Goal: Task Accomplishment & Management: Use online tool/utility

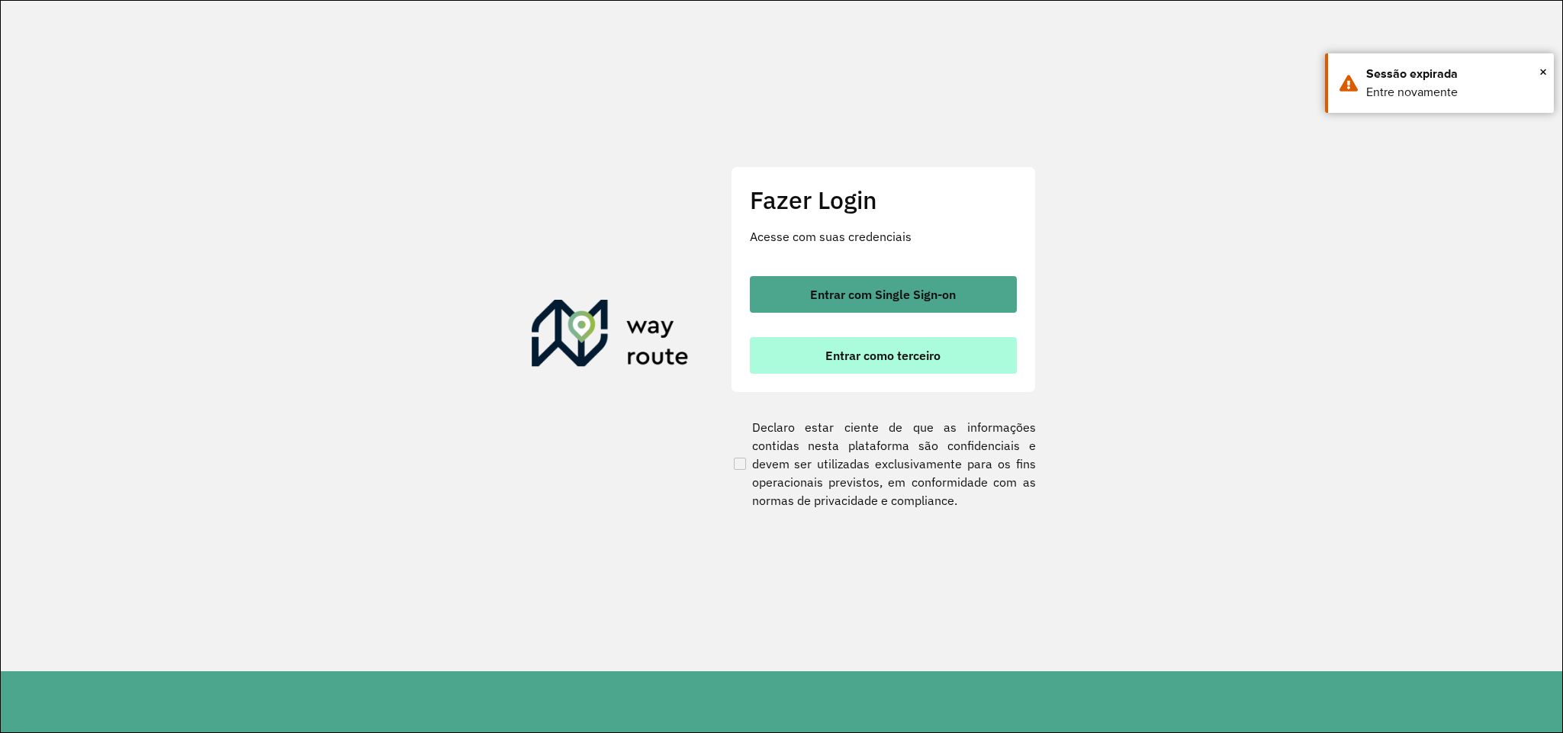
click at [889, 358] on span "Entrar como terceiro" at bounding box center [882, 355] width 115 height 12
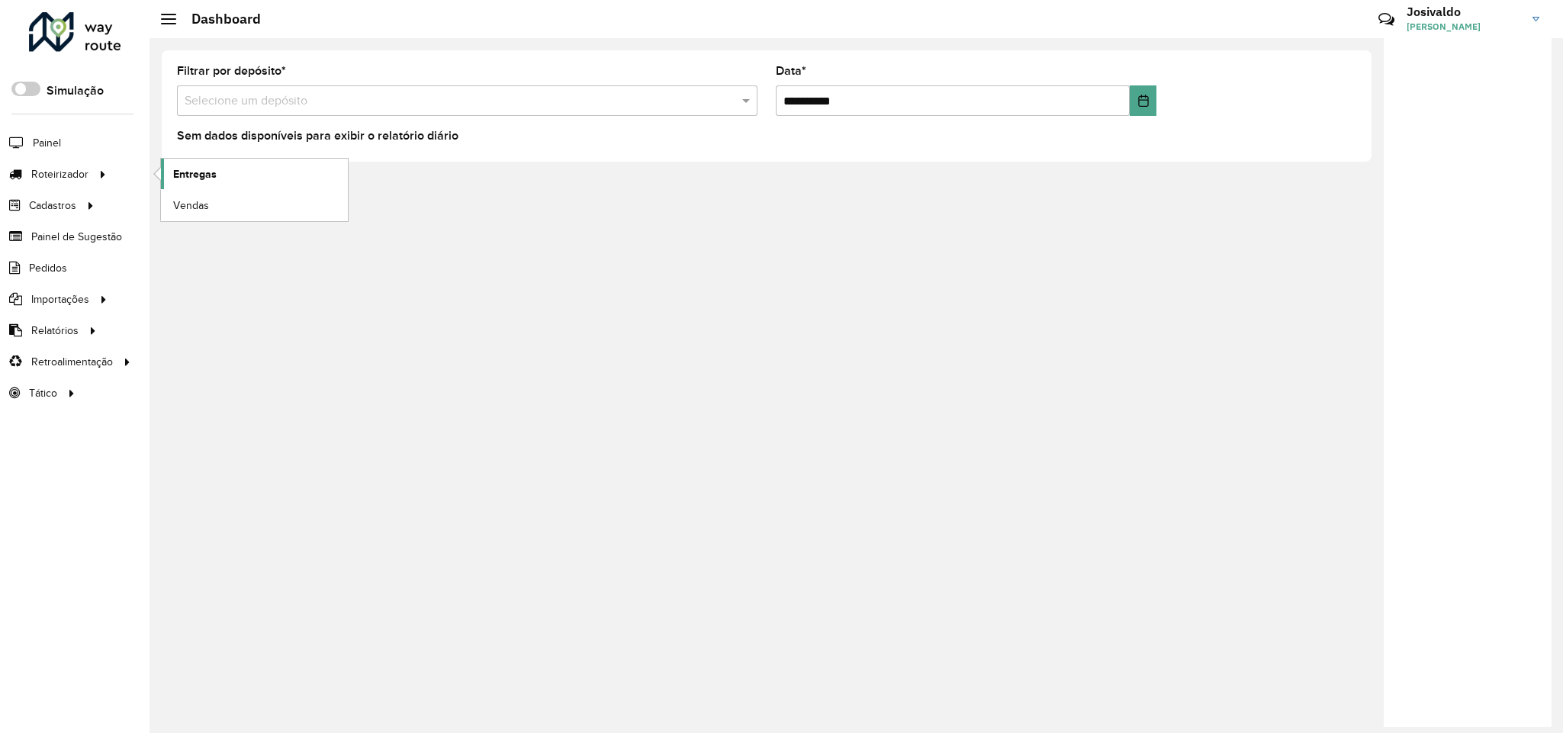
click at [200, 176] on span "Entregas" at bounding box center [194, 174] width 43 height 16
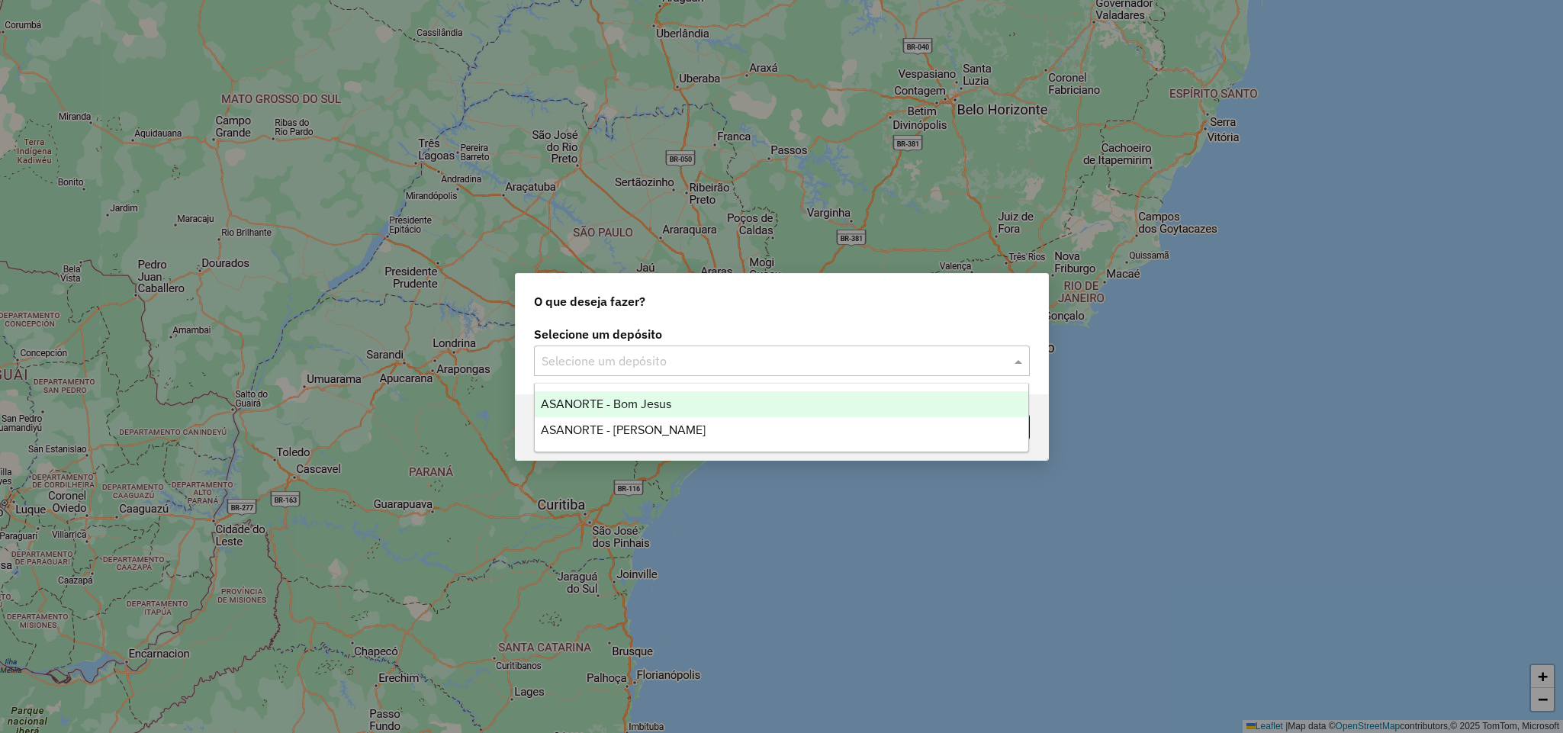
click at [1021, 365] on span at bounding box center [1020, 361] width 19 height 18
click at [680, 398] on div "ASANORTE - Bom Jesus" at bounding box center [781, 404] width 493 height 26
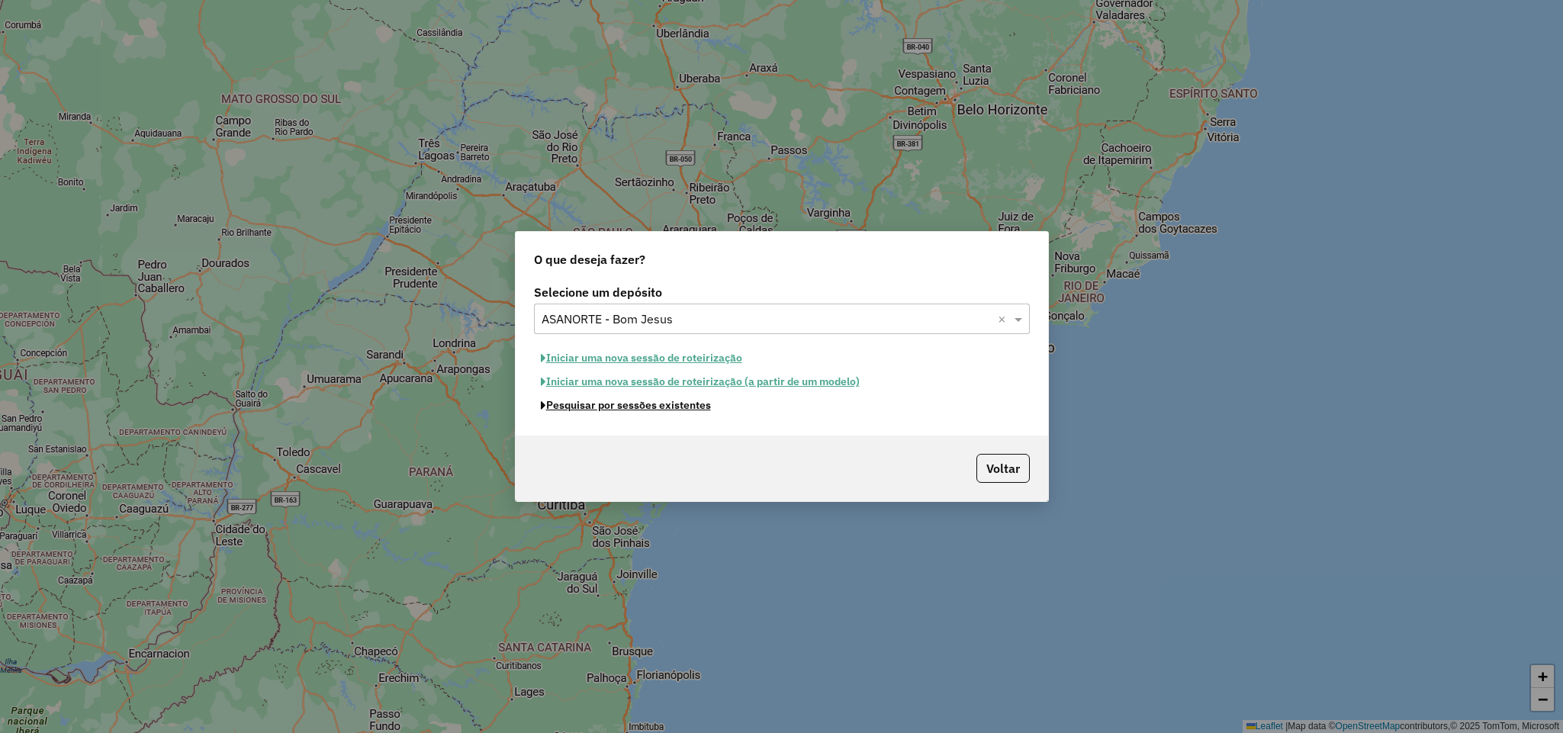
click at [673, 406] on button "Pesquisar por sessões existentes" at bounding box center [626, 406] width 184 height 24
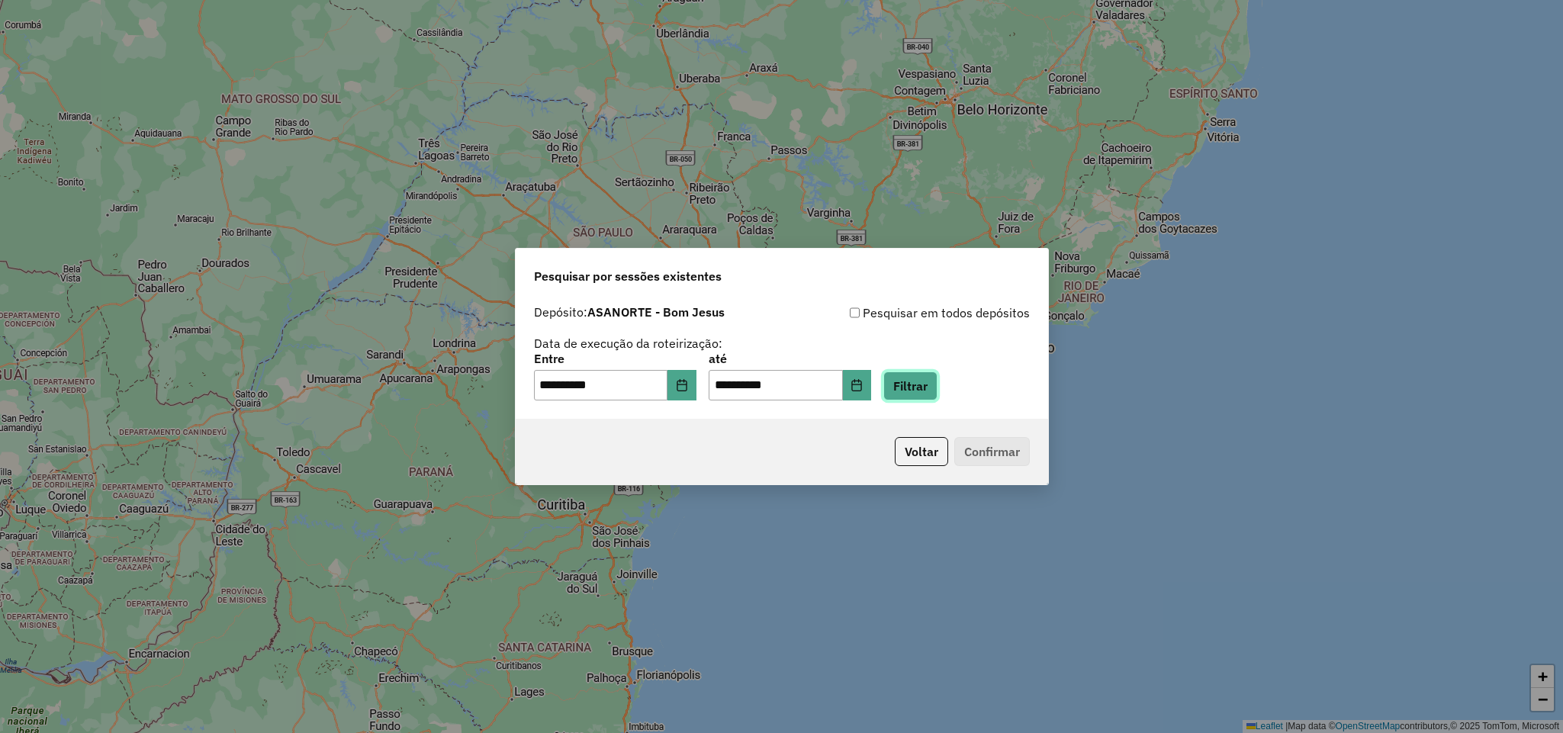
click at [925, 380] on button "Filtrar" at bounding box center [910, 385] width 54 height 29
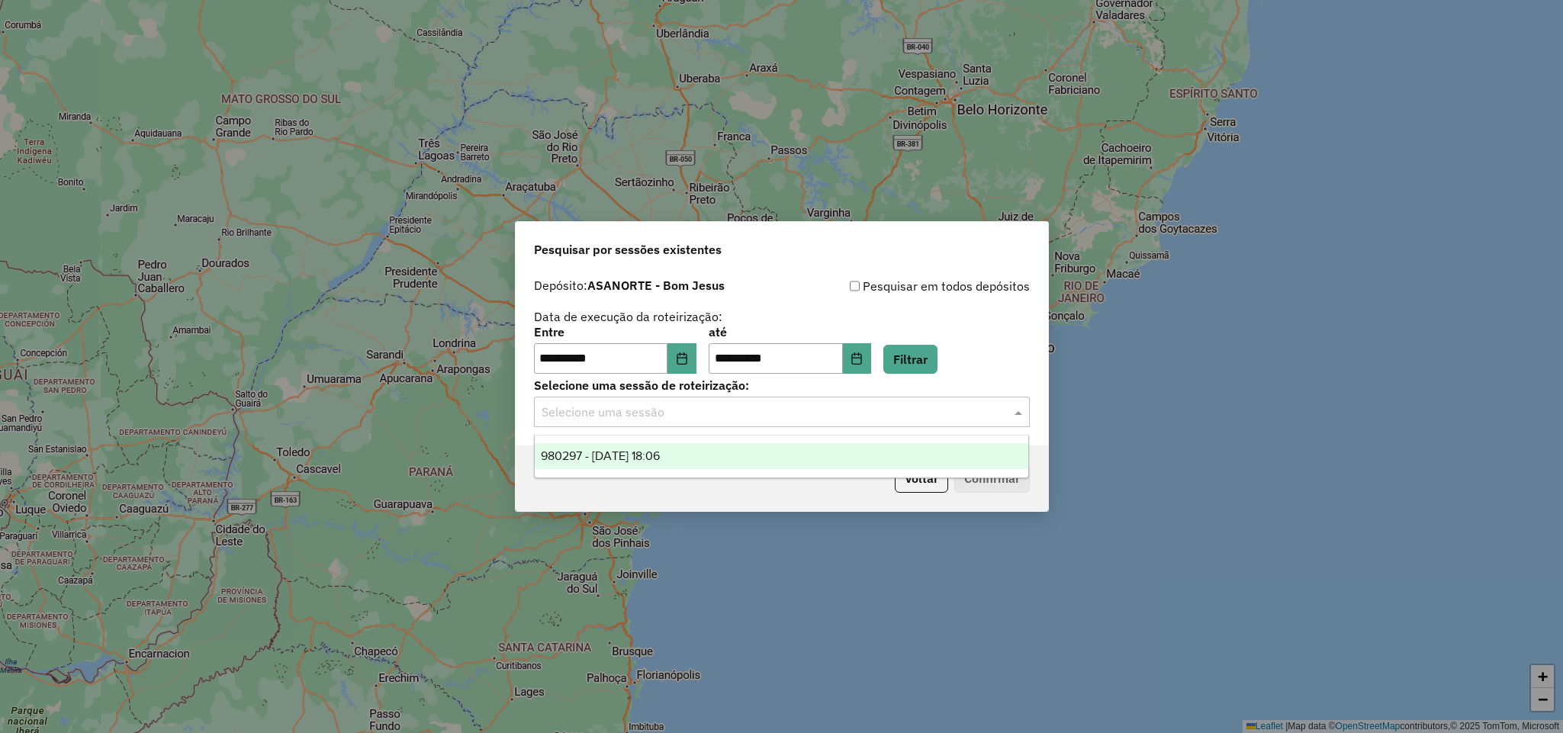
click at [1014, 410] on span at bounding box center [1020, 412] width 19 height 18
click at [755, 455] on div "980297 - 16/08/2025 18:06" at bounding box center [781, 456] width 493 height 26
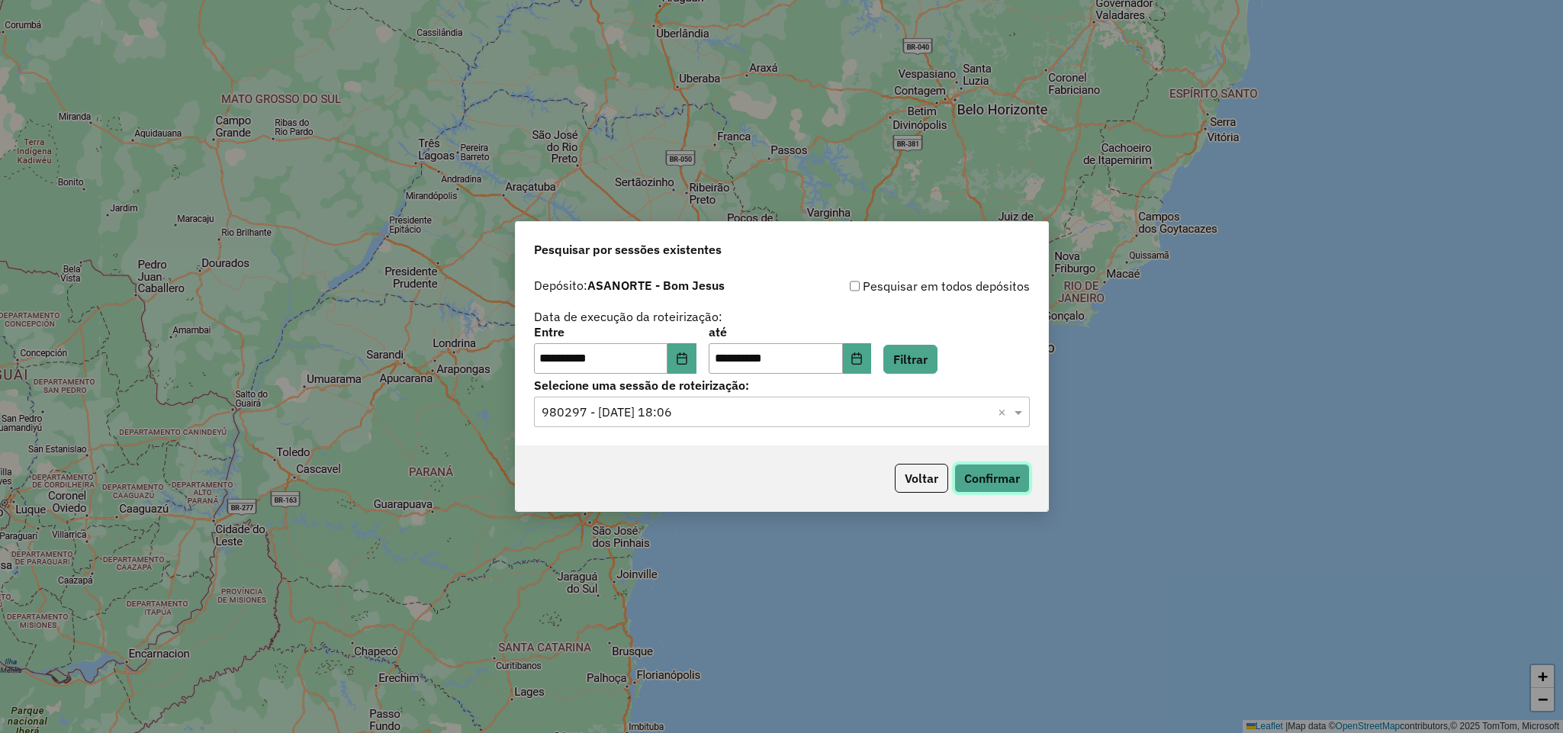
click at [972, 477] on button "Confirmar" at bounding box center [992, 478] width 76 height 29
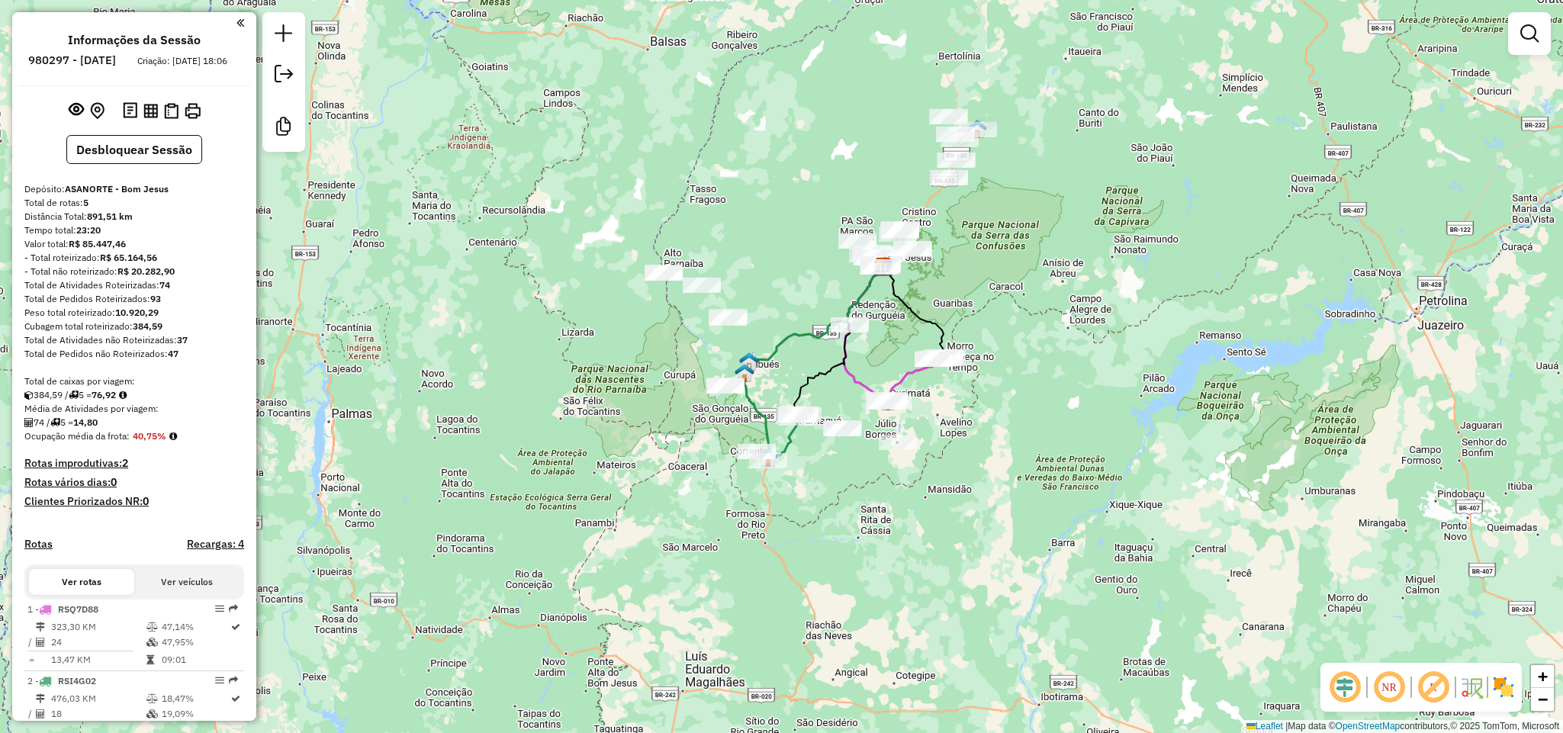
drag, startPoint x: 1048, startPoint y: 587, endPoint x: 1037, endPoint y: 429, distance: 158.3
click at [1046, 430] on div "Janela de atendimento Grade de atendimento Capacidade Transportadoras Veículos …" at bounding box center [781, 366] width 1563 height 733
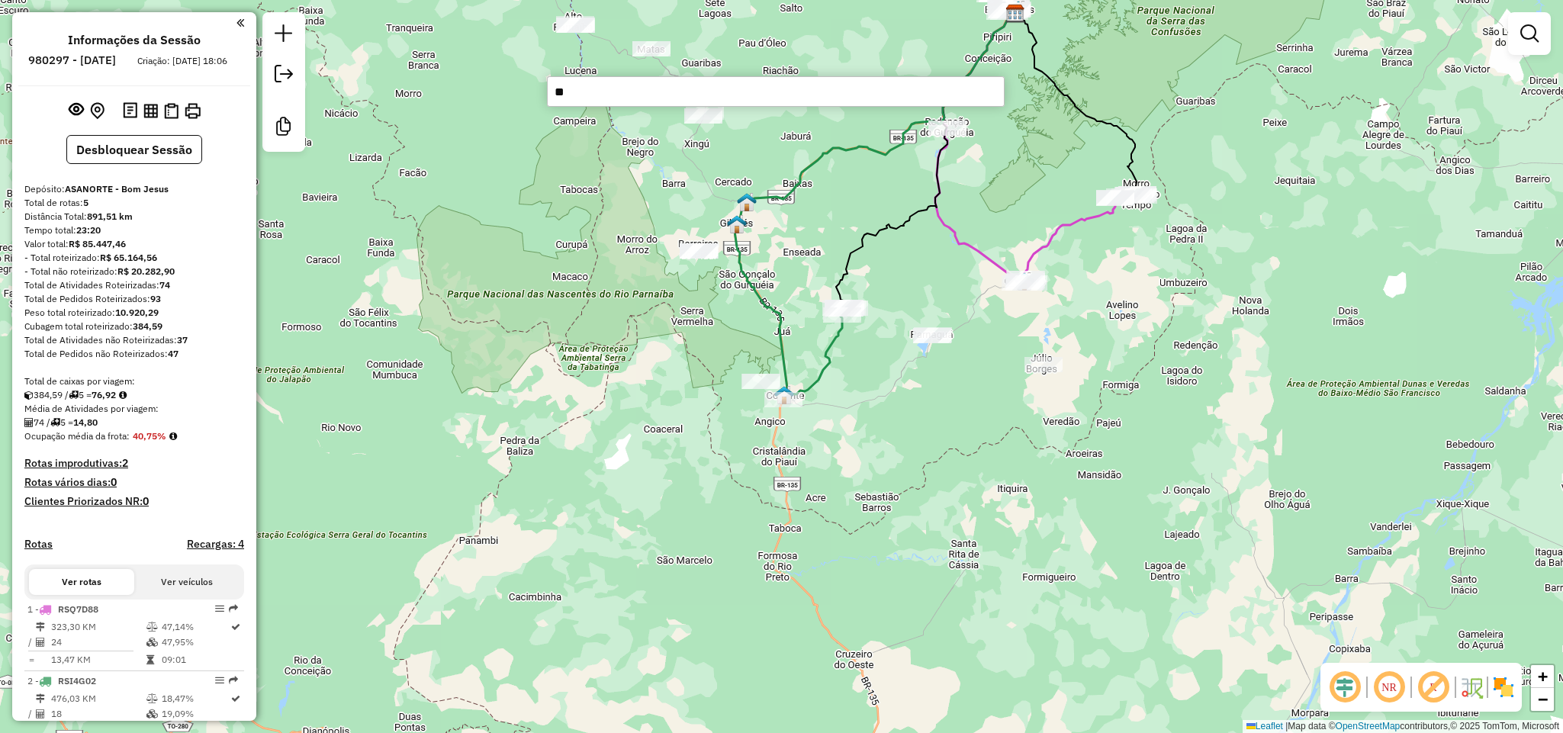
type input "***"
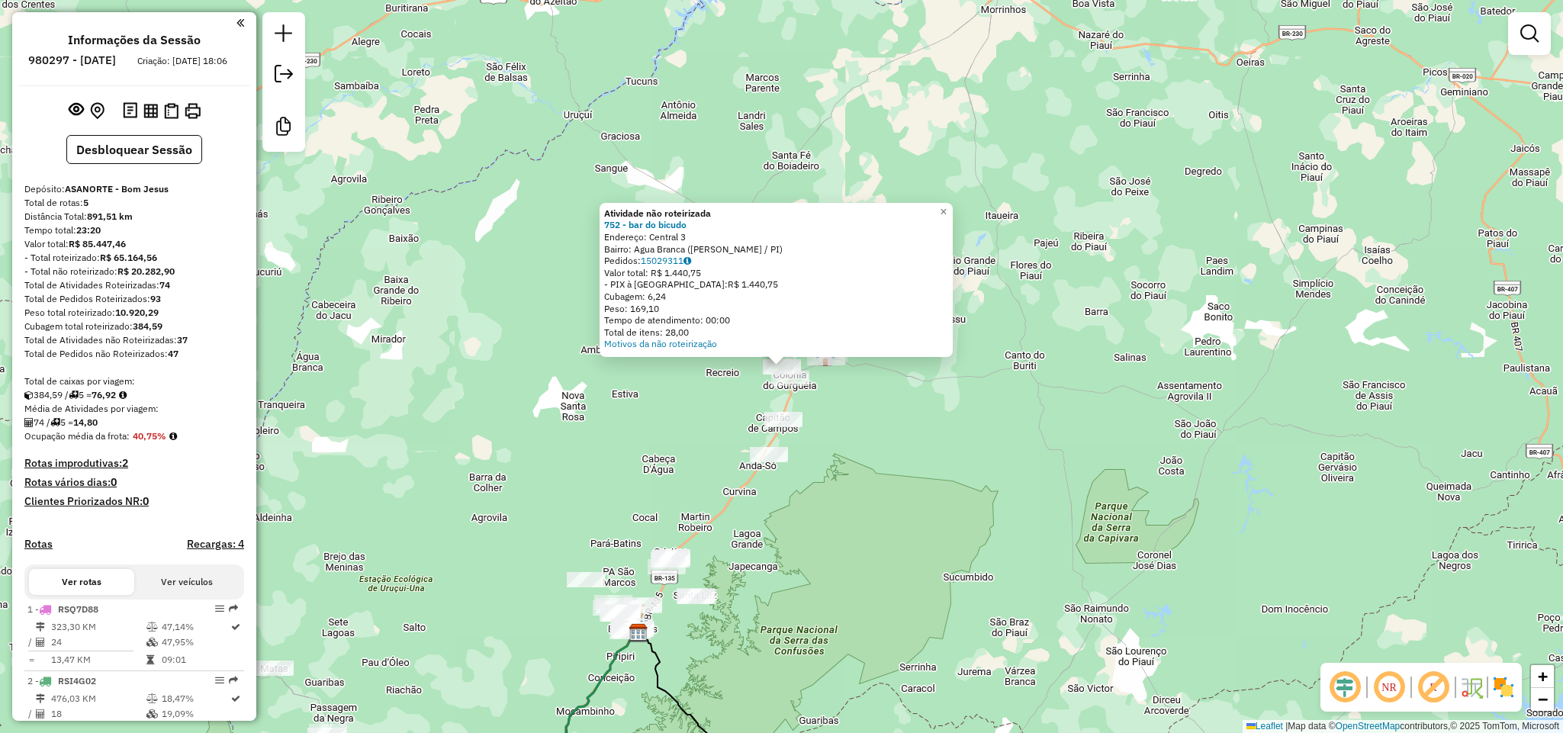
click at [875, 458] on div "Atividade não roteirizada 752 - bar do bicudo Endereço: Central 3 Bairro: Agua …" at bounding box center [781, 366] width 1563 height 733
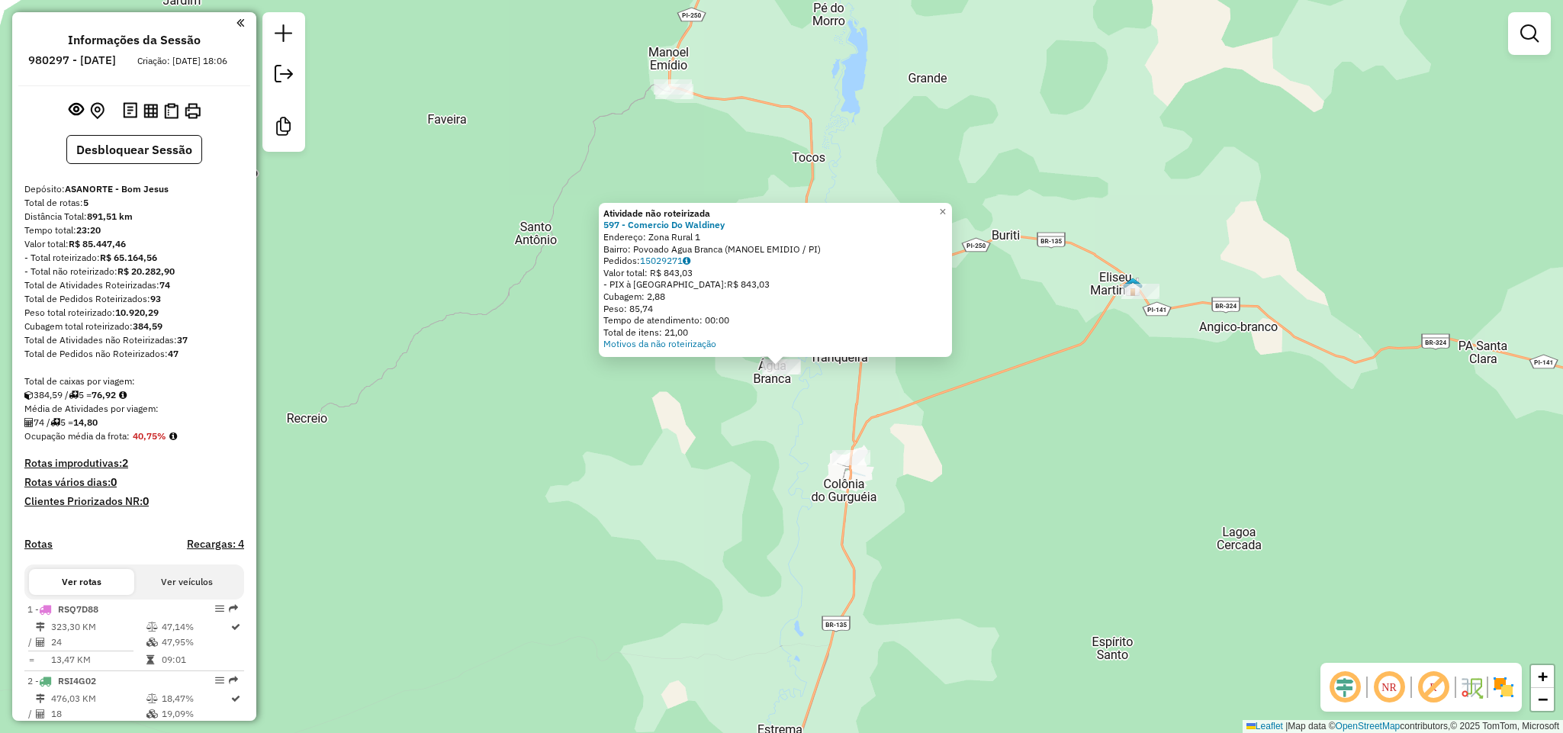
drag, startPoint x: 716, startPoint y: 524, endPoint x: 710, endPoint y: 513, distance: 13.0
click at [716, 522] on div "Atividade não roteirizada 597 - Comercio Do Waldiney Endereço: Zona Rural 1 Bai…" at bounding box center [781, 366] width 1563 height 733
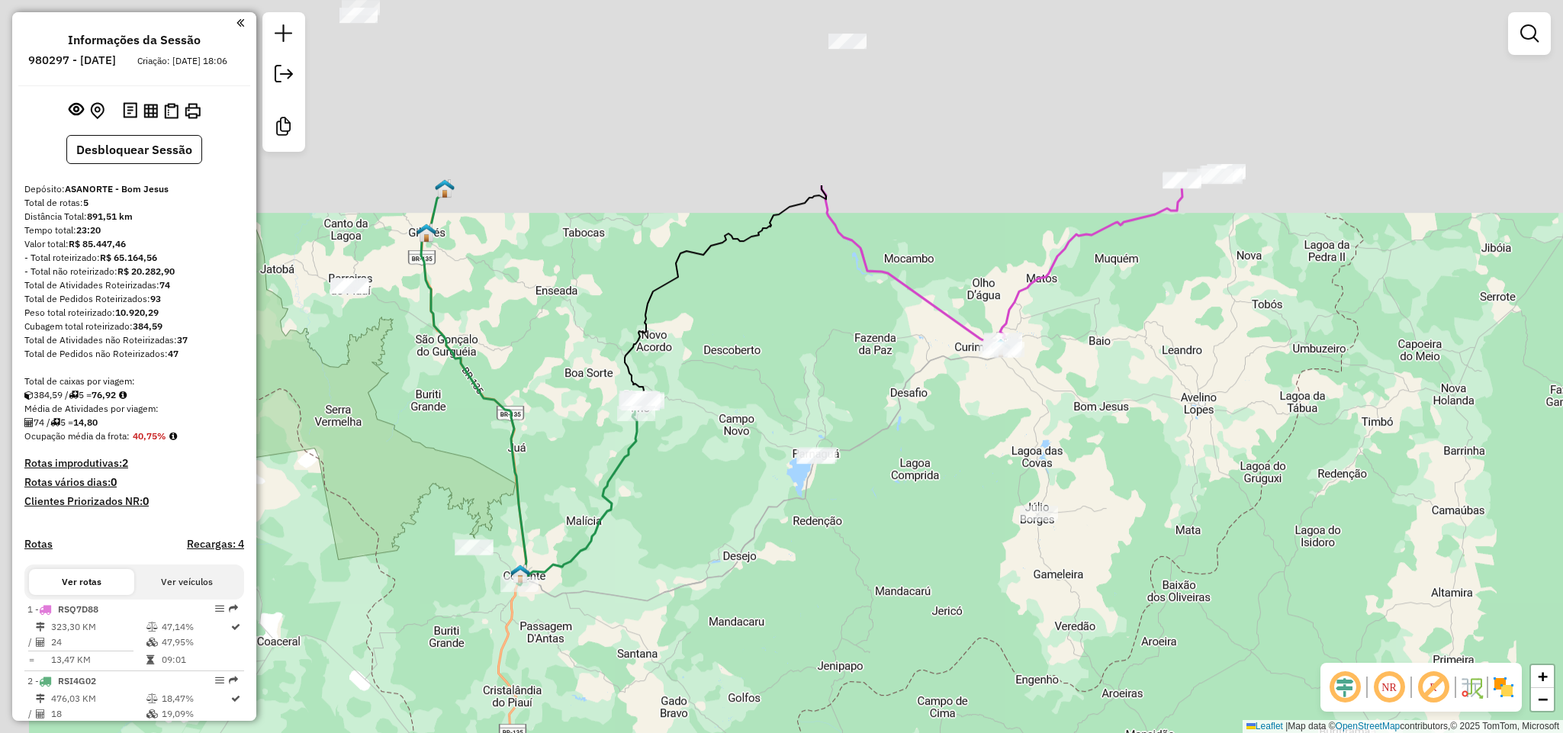
drag, startPoint x: 666, startPoint y: 104, endPoint x: 767, endPoint y: 367, distance: 281.7
click at [767, 367] on div "Janela de atendimento Grade de atendimento Capacidade Transportadoras Veículos …" at bounding box center [781, 366] width 1563 height 733
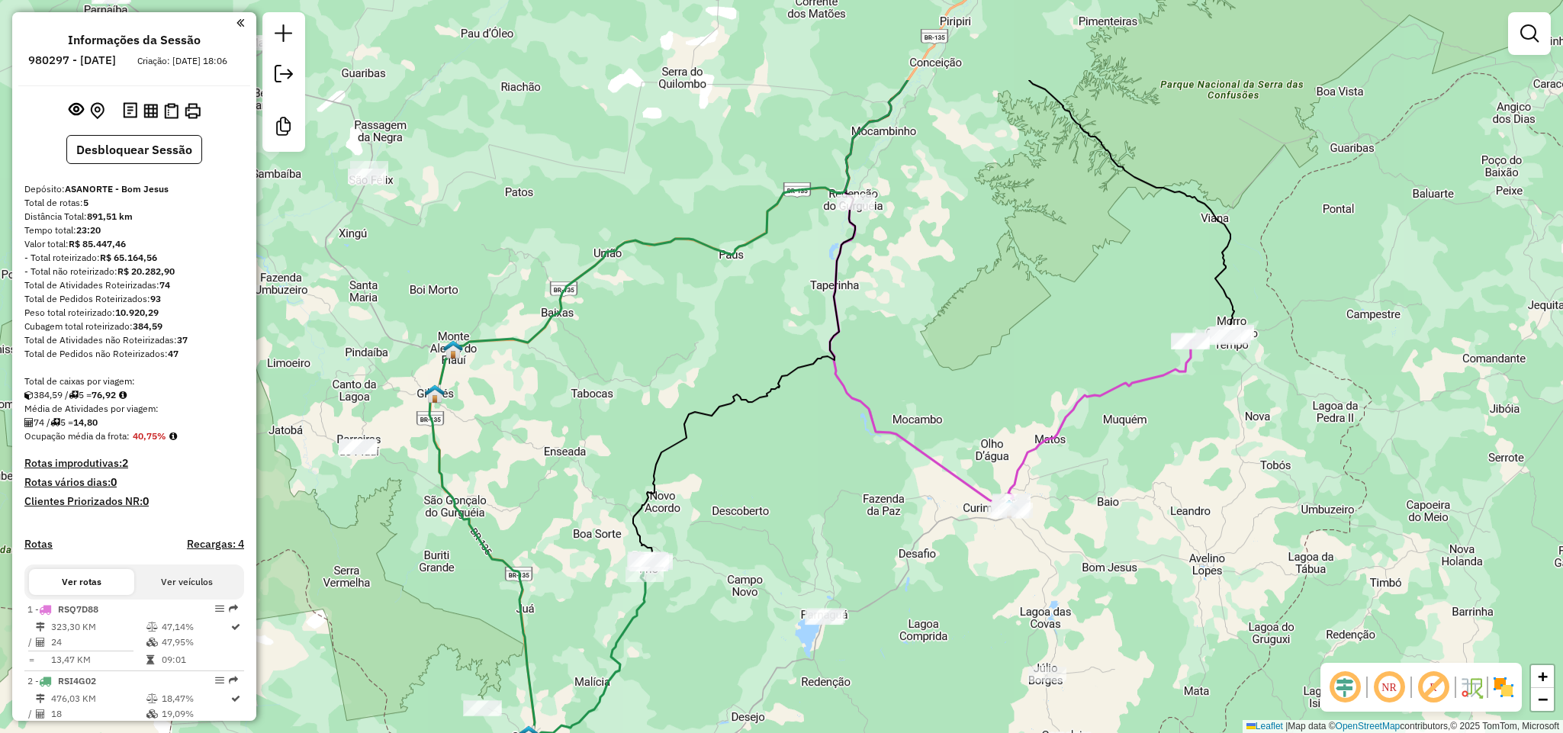
drag, startPoint x: 954, startPoint y: 275, endPoint x: 891, endPoint y: 522, distance: 254.4
click at [899, 561] on div "Janela de atendimento Grade de atendimento Capacidade Transportadoras Veículos …" at bounding box center [781, 366] width 1563 height 733
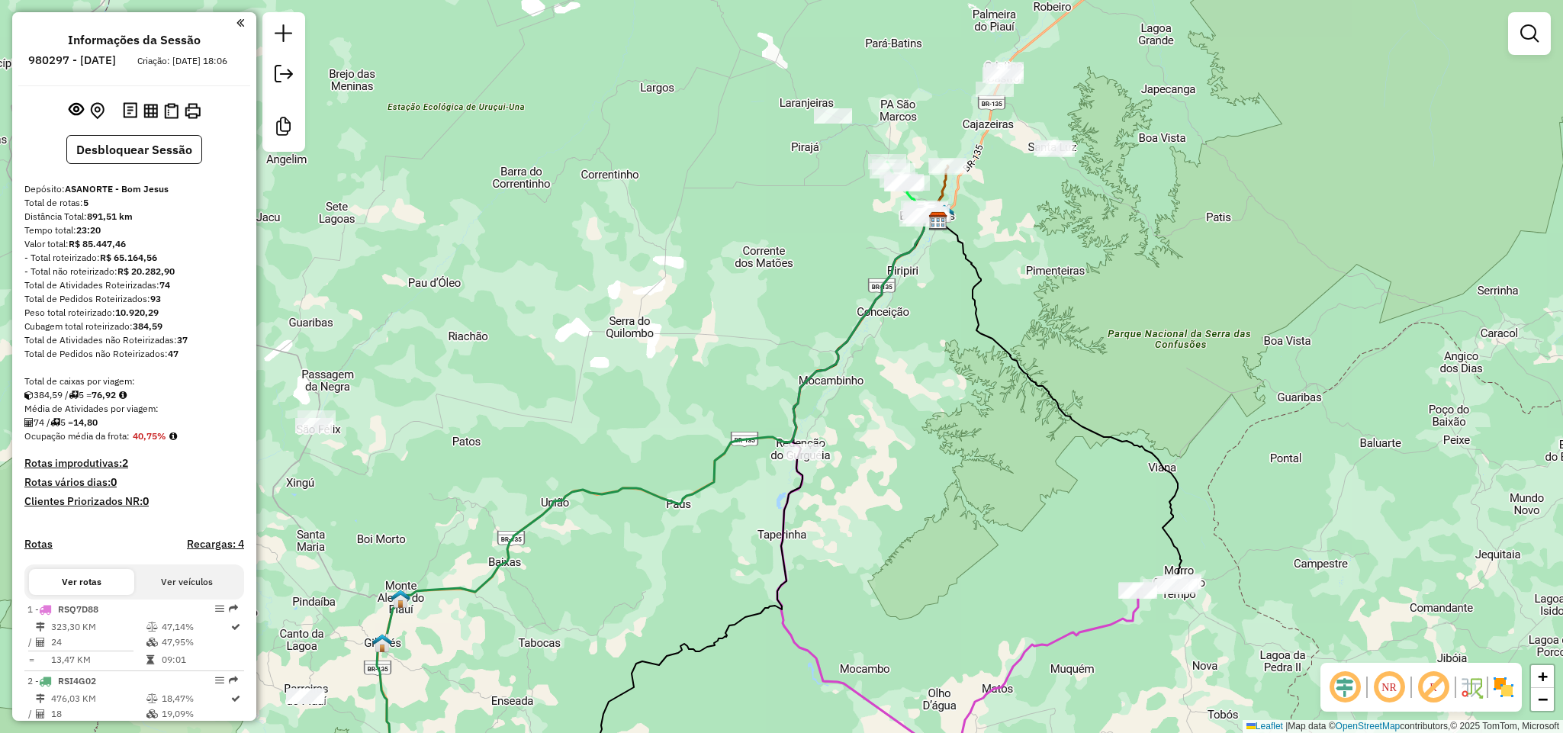
drag, startPoint x: 893, startPoint y: 435, endPoint x: 882, endPoint y: 458, distance: 25.6
click at [882, 458] on div "Janela de atendimento Grade de atendimento Capacidade Transportadoras Veículos …" at bounding box center [781, 366] width 1563 height 733
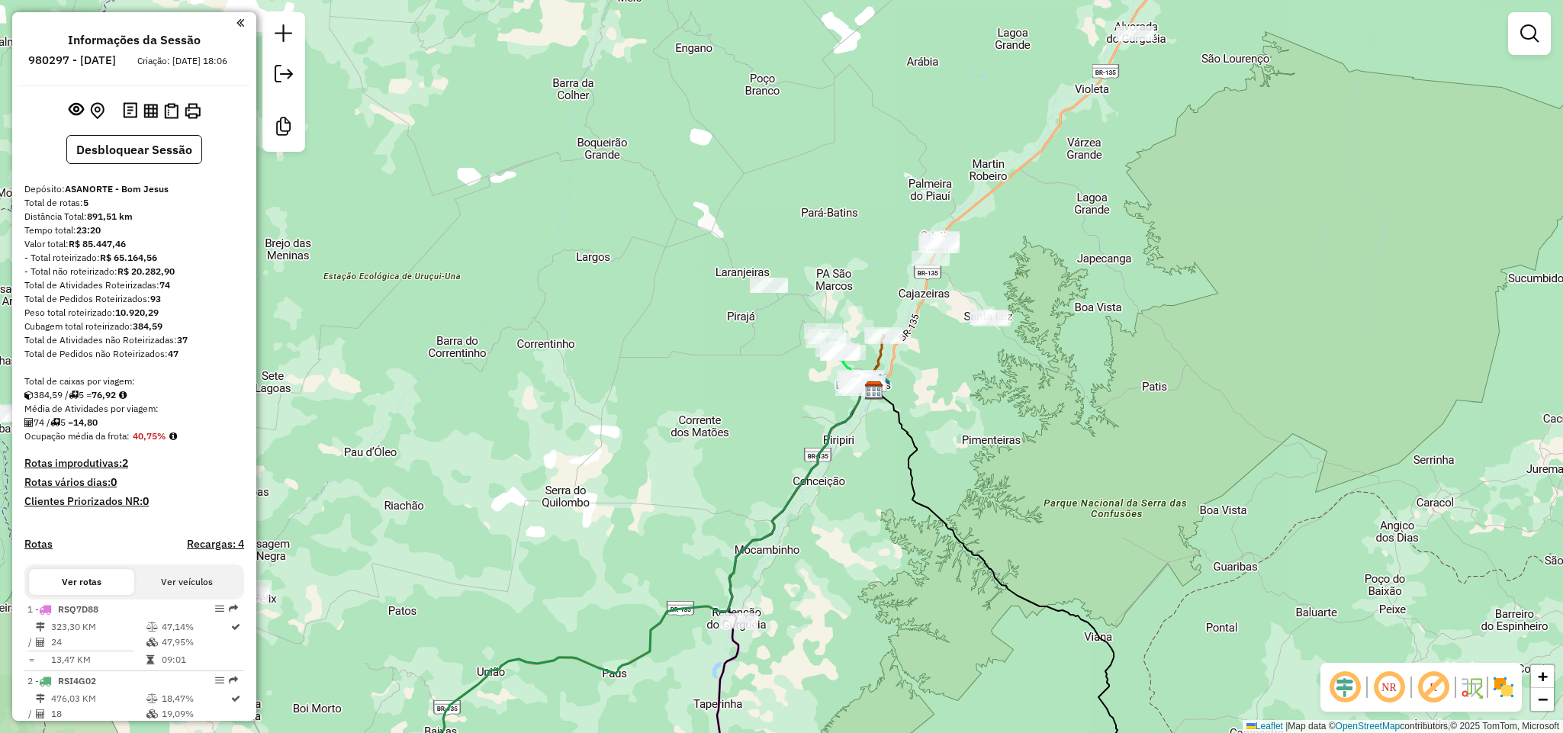
drag, startPoint x: 1004, startPoint y: 149, endPoint x: 757, endPoint y: 548, distance: 468.6
click at [757, 548] on div "Janela de atendimento Grade de atendimento Capacidade Transportadoras Veículos …" at bounding box center [781, 366] width 1563 height 733
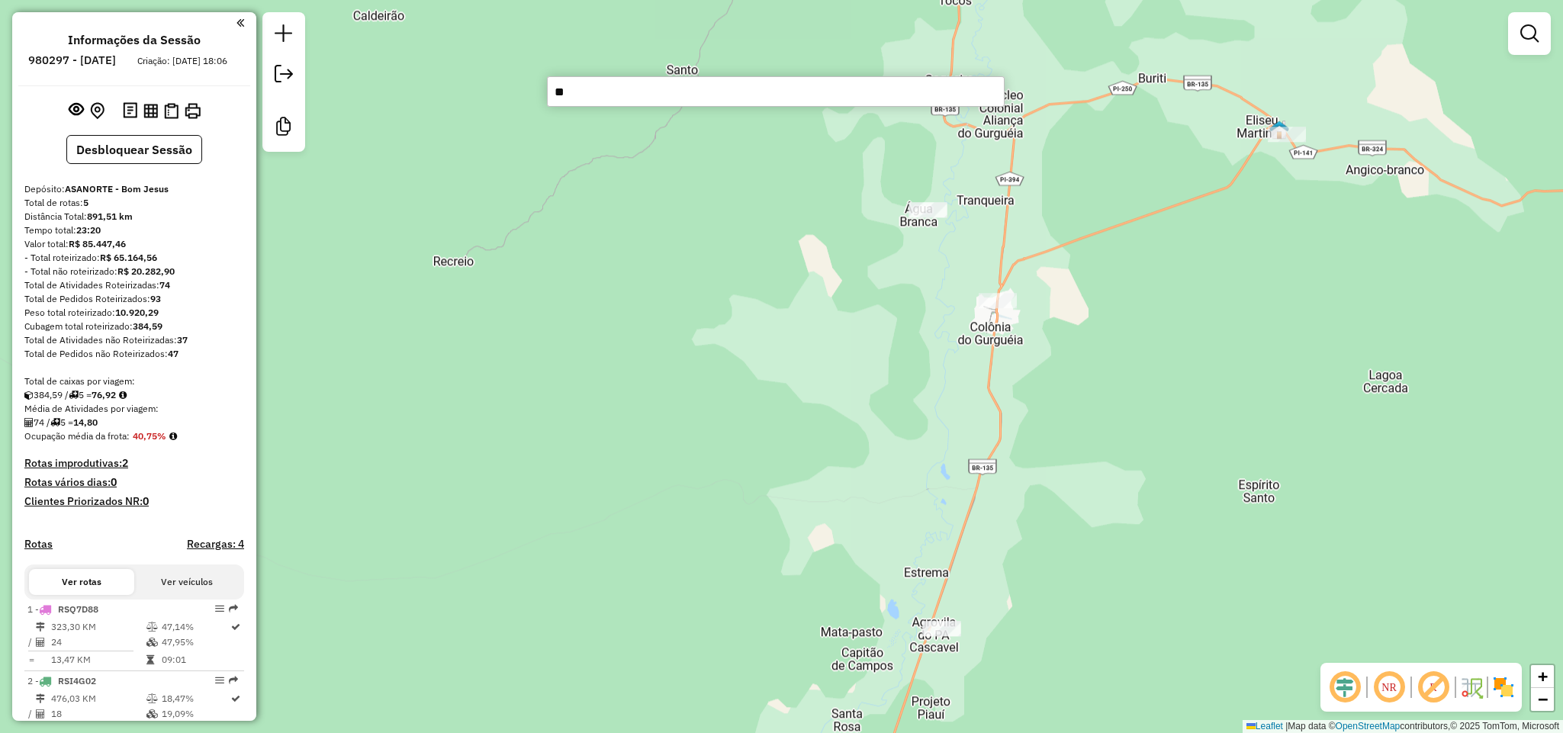
type input "***"
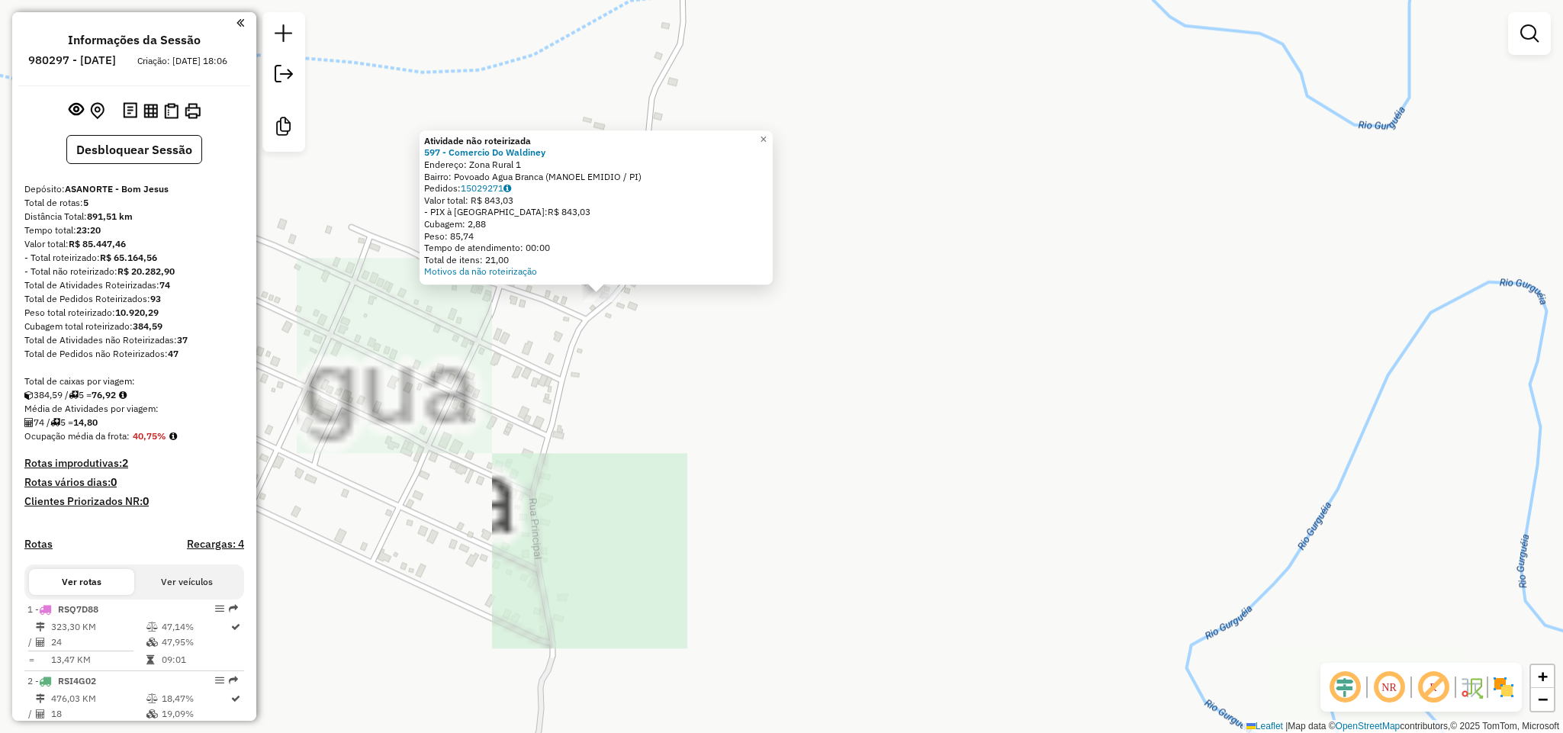
click at [653, 396] on div "Atividade não roteirizada 597 - Comercio Do Waldiney Endereço: Zona Rural 1 Bai…" at bounding box center [781, 366] width 1563 height 733
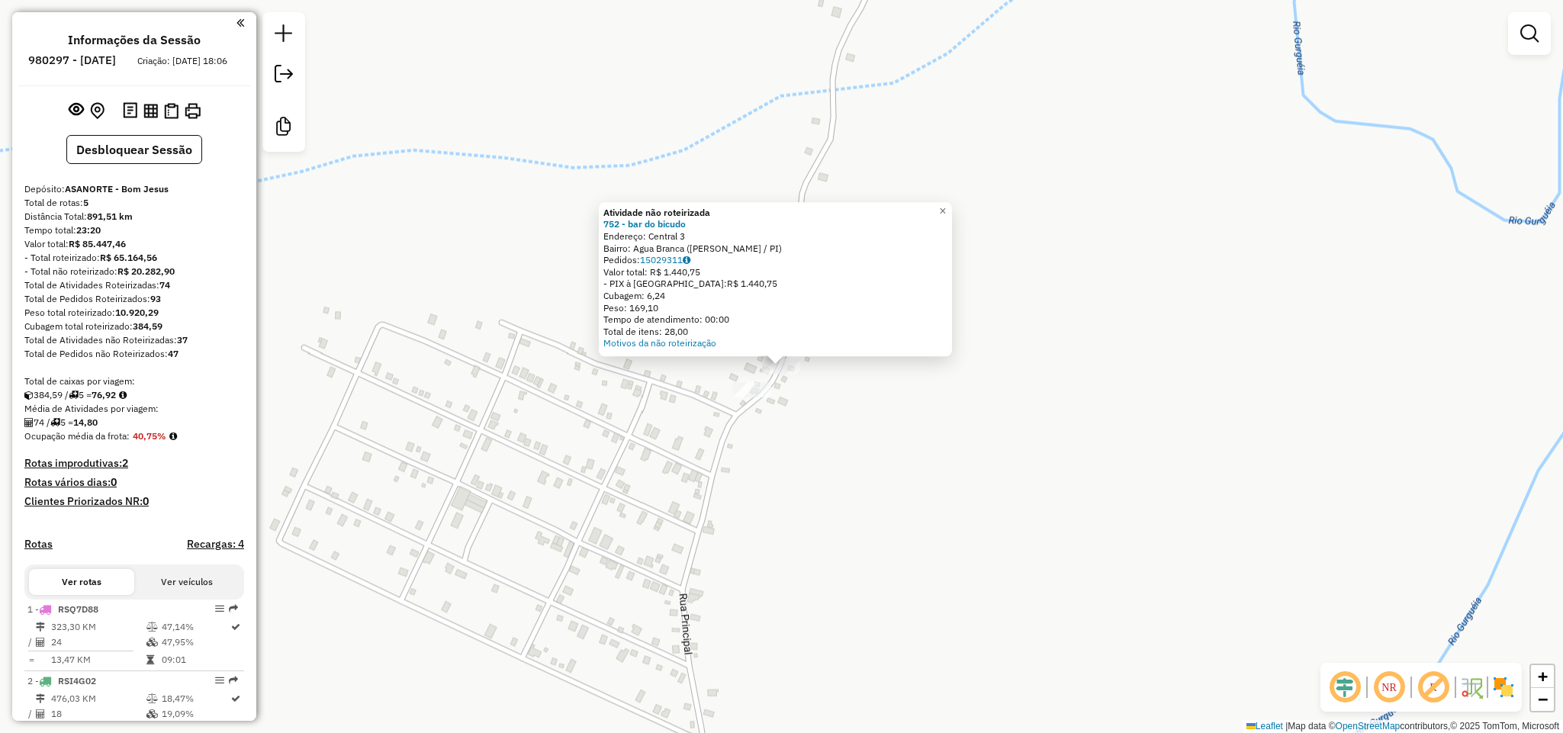
click at [867, 426] on div "Atividade não roteirizada 752 - bar do bicudo Endereço: Central 3 Bairro: Agua …" at bounding box center [781, 366] width 1563 height 733
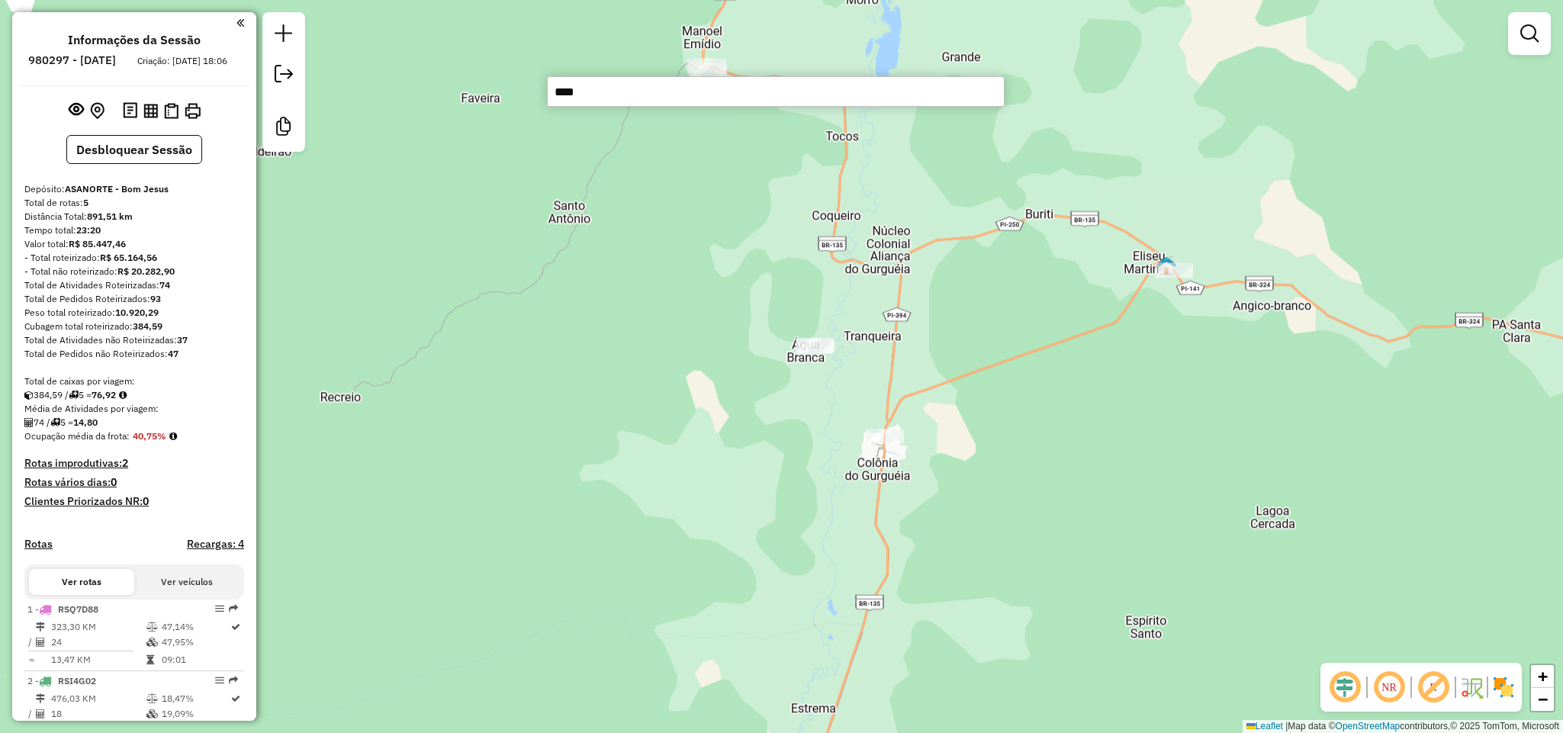
type input "****"
click at [1023, 291] on div "Janela de atendimento Grade de atendimento Capacidade Transportadoras Veículos …" at bounding box center [781, 366] width 1563 height 733
